Goal: Navigation & Orientation: Find specific page/section

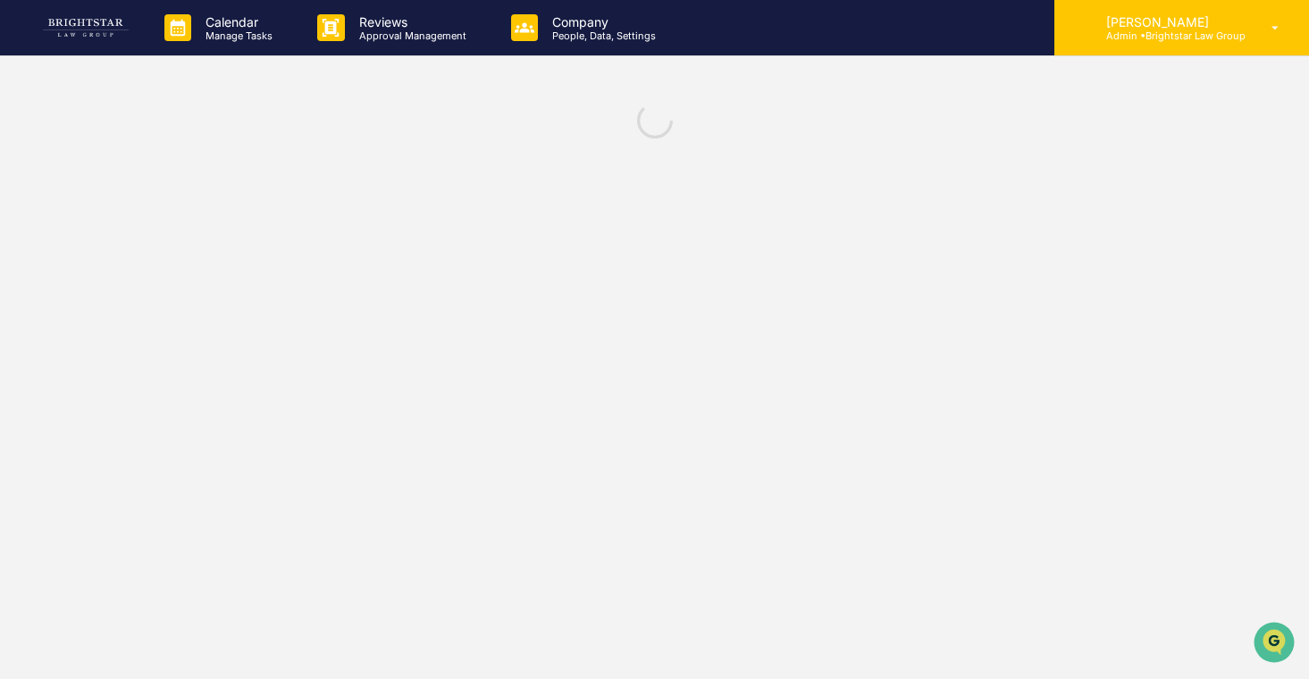
click at [1131, 27] on p "[PERSON_NAME]" at bounding box center [1169, 21] width 154 height 15
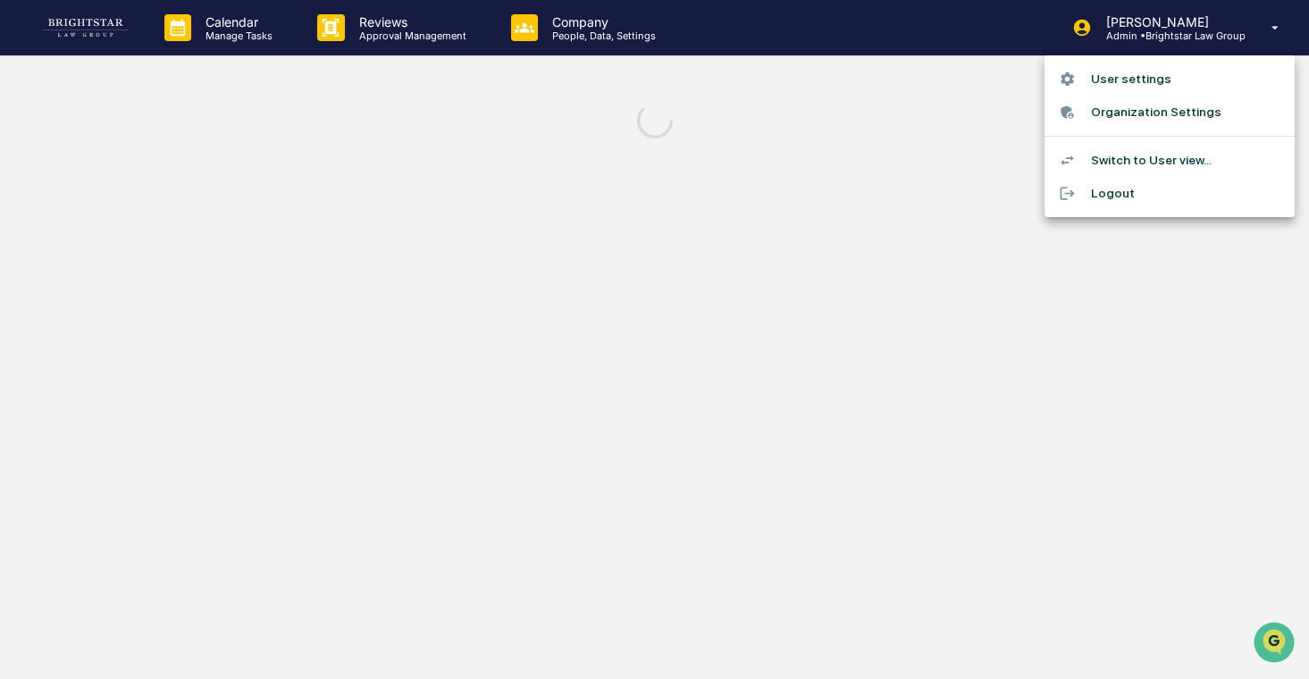
click at [1151, 29] on div at bounding box center [654, 339] width 1309 height 679
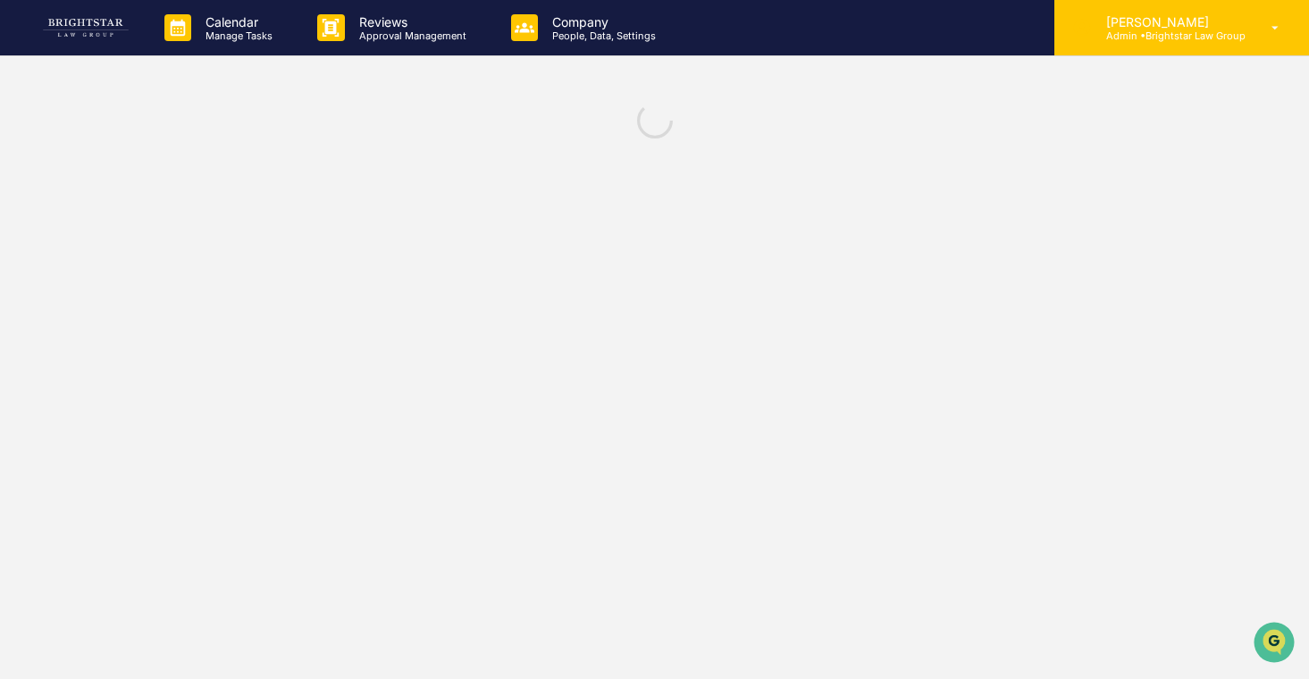
click at [1179, 38] on p "Admin • Brightstar Law Group" at bounding box center [1169, 35] width 154 height 13
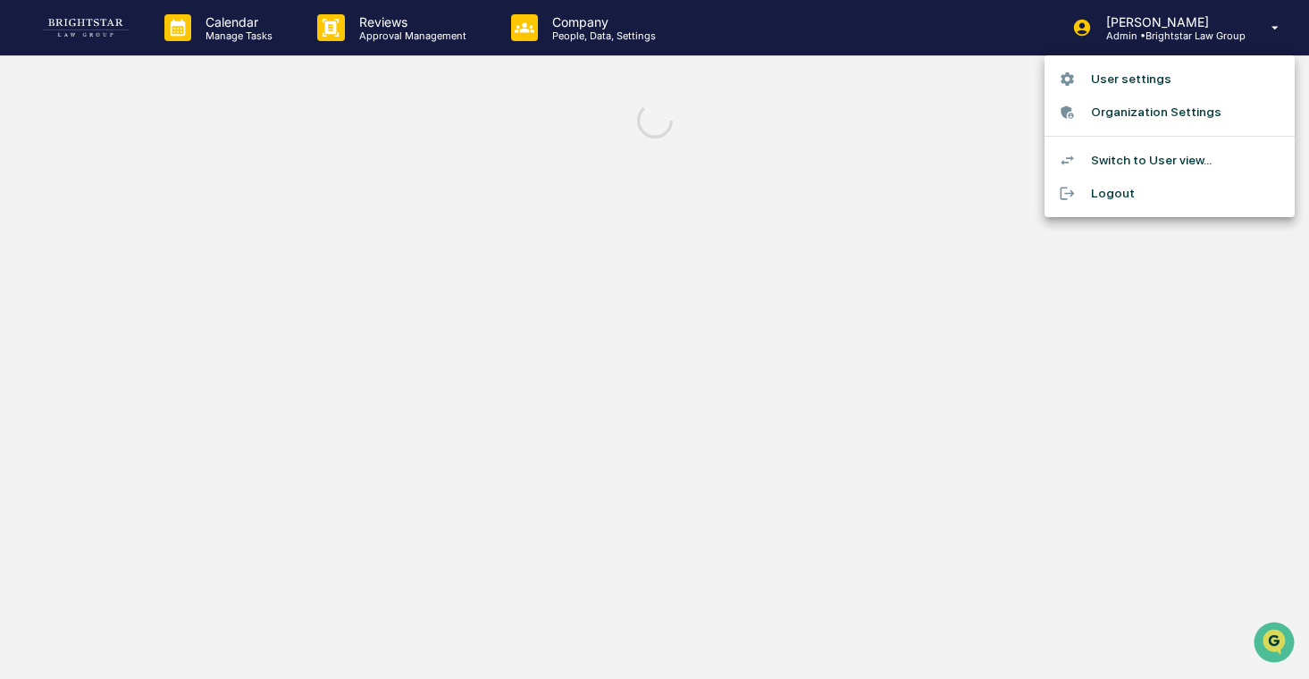
click at [1184, 38] on div at bounding box center [654, 339] width 1309 height 679
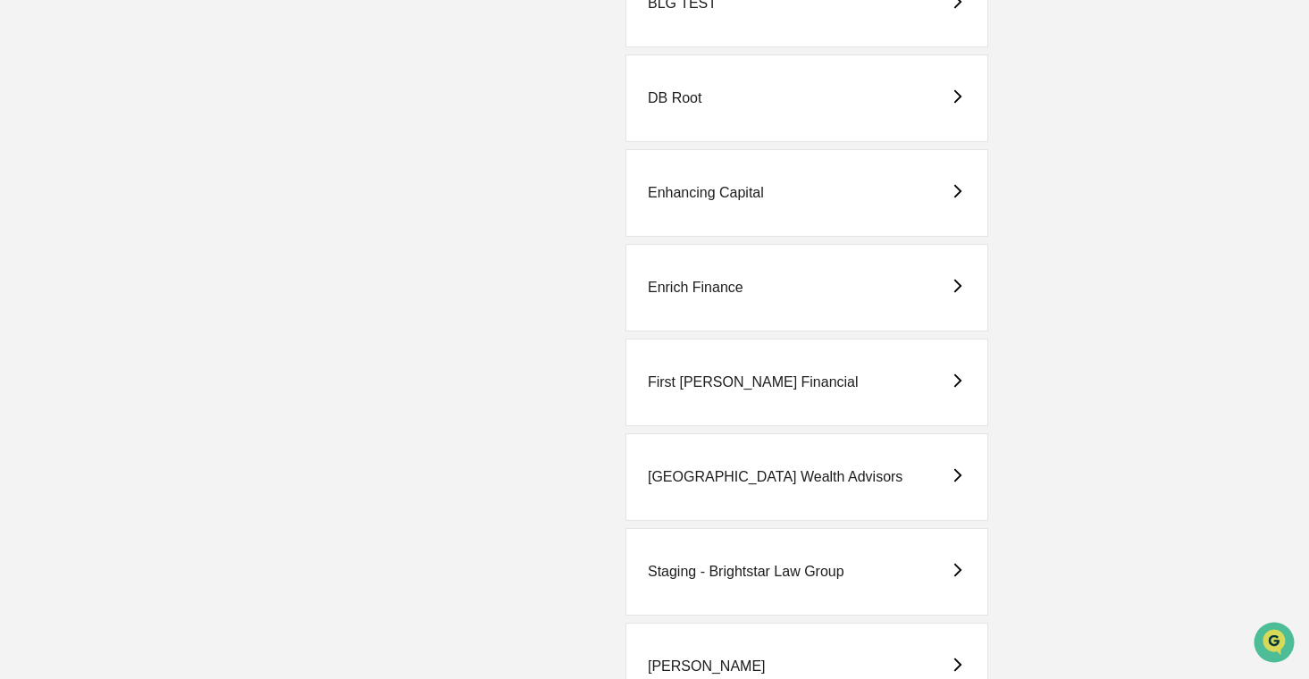
scroll to position [448, 0]
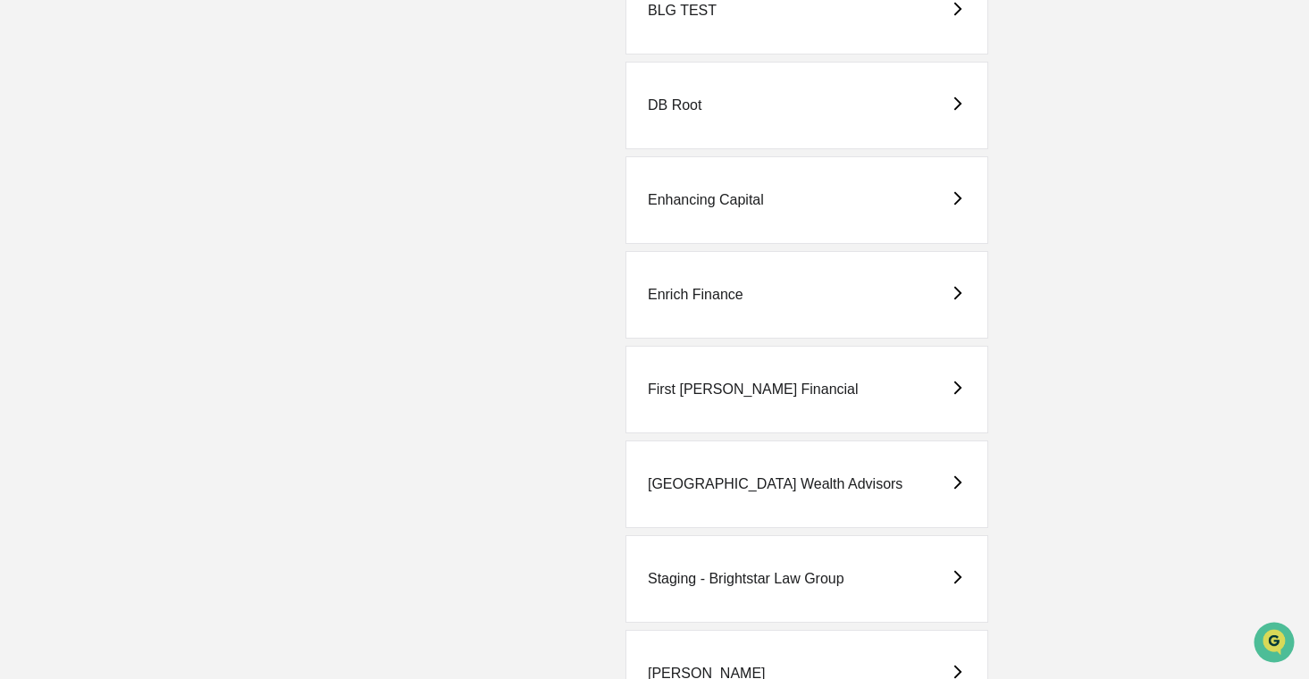
click at [798, 215] on div "Enhancing Capital" at bounding box center [806, 200] width 363 height 88
